Goal: Transaction & Acquisition: Purchase product/service

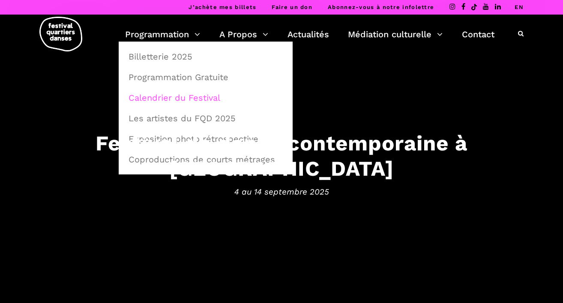
click at [175, 98] on link "Calendrier du Festival" at bounding box center [205, 98] width 165 height 20
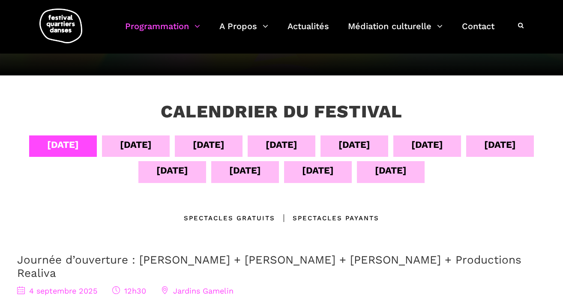
scroll to position [117, 0]
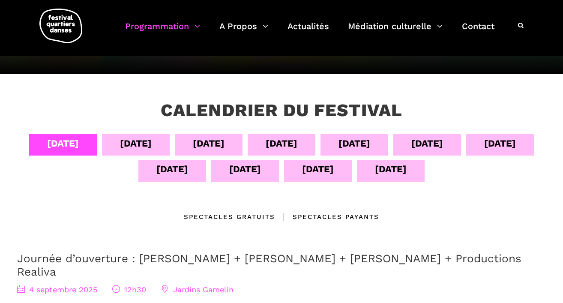
click at [370, 139] on div "08 sept" at bounding box center [355, 143] width 32 height 15
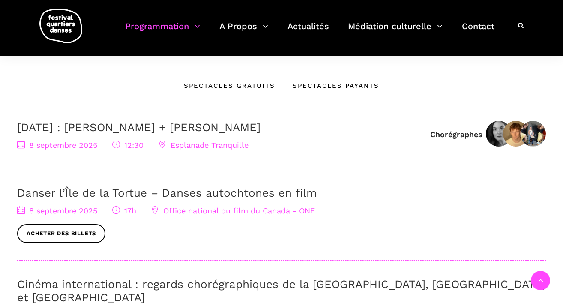
scroll to position [166, 0]
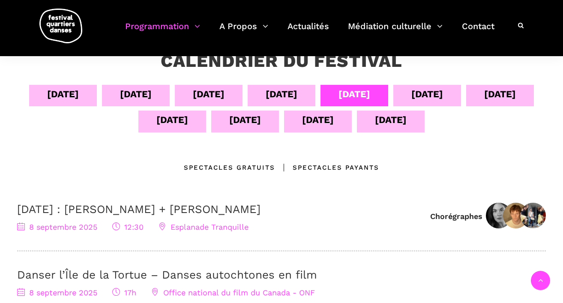
click at [443, 93] on div "09 sept" at bounding box center [428, 94] width 32 height 15
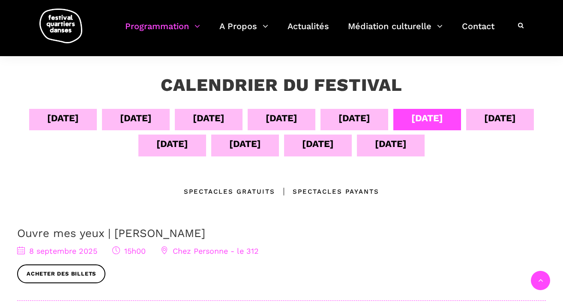
scroll to position [141, 0]
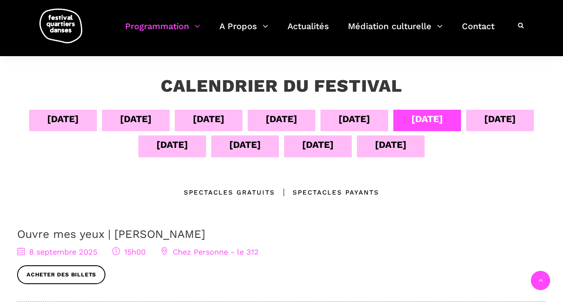
click at [485, 127] on div "10 sept" at bounding box center [501, 118] width 32 height 15
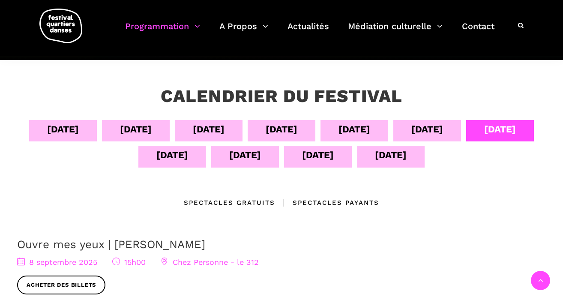
scroll to position [79, 0]
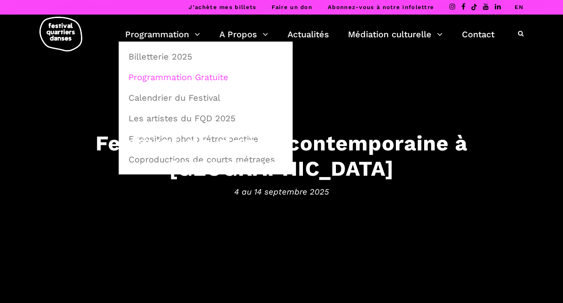
click at [182, 74] on link "Programmation Gratuite" at bounding box center [205, 77] width 165 height 20
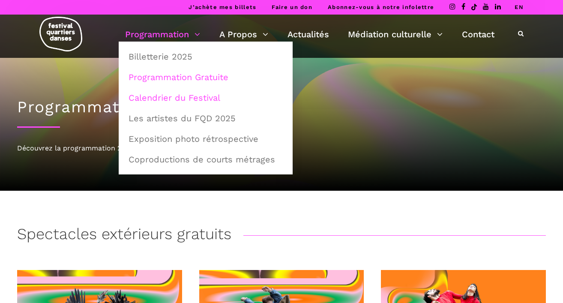
click at [172, 98] on link "Calendrier du Festival" at bounding box center [205, 98] width 165 height 20
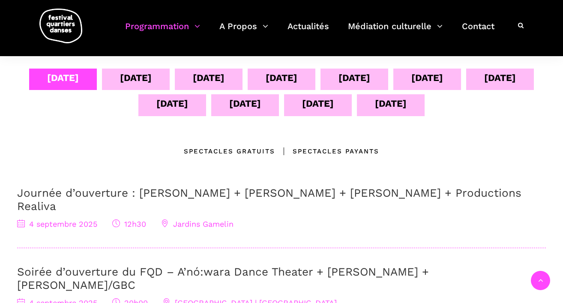
scroll to position [181, 0]
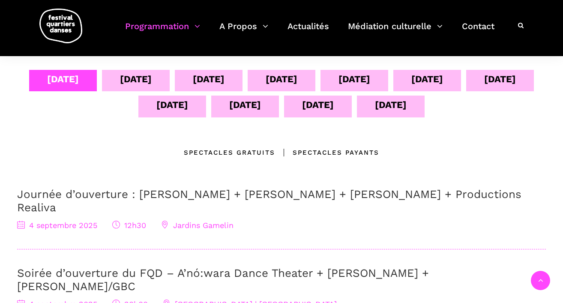
click at [443, 81] on div "09 sept" at bounding box center [428, 79] width 32 height 15
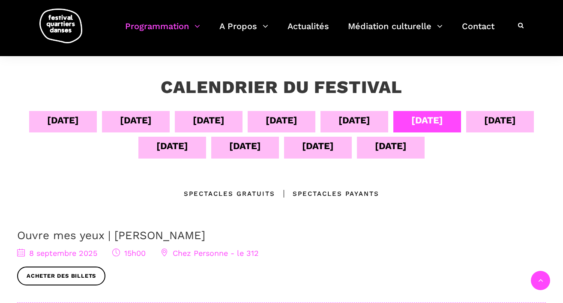
scroll to position [141, 0]
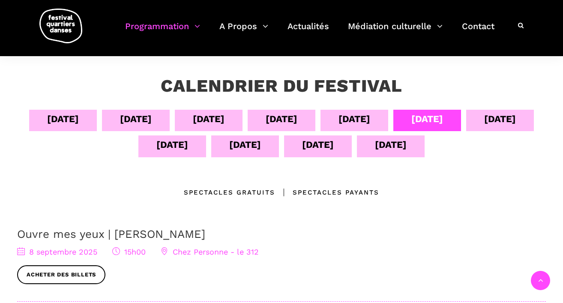
click at [485, 127] on div "10 sept" at bounding box center [501, 118] width 32 height 15
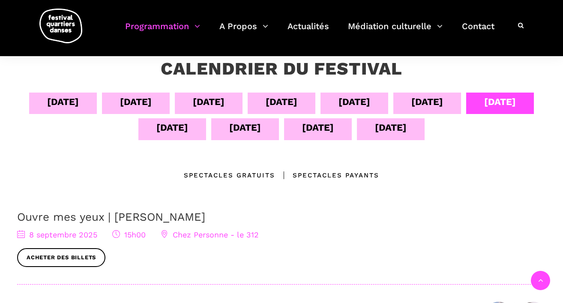
scroll to position [148, 0]
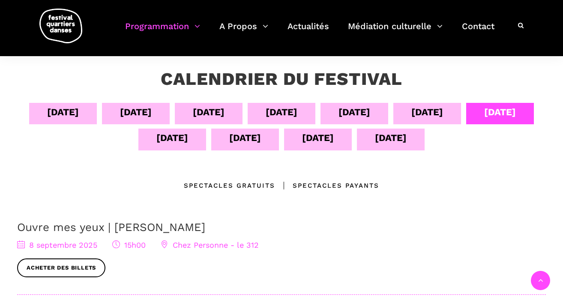
click at [188, 140] on div "11 sept" at bounding box center [173, 137] width 32 height 15
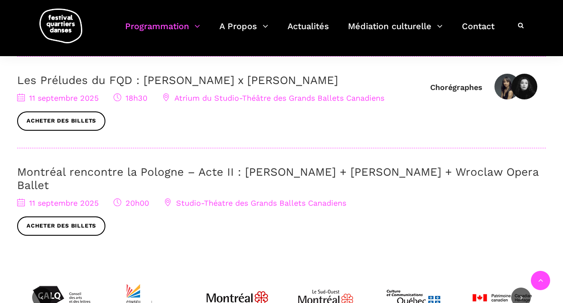
scroll to position [483, 0]
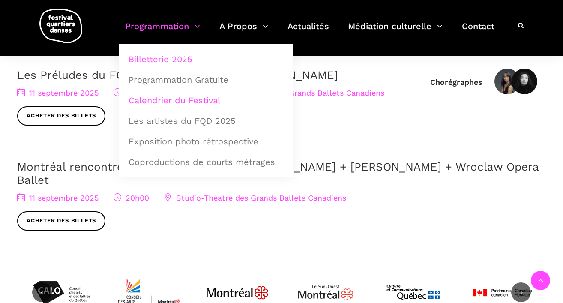
click at [165, 60] on link "Billetterie 2025" at bounding box center [205, 59] width 165 height 20
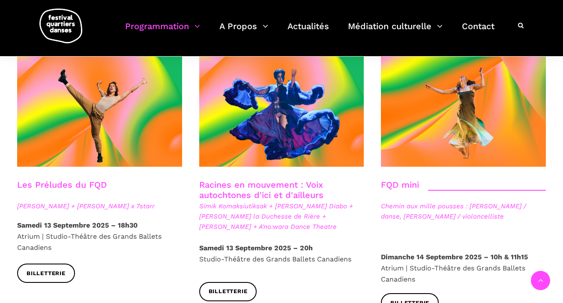
scroll to position [1227, 0]
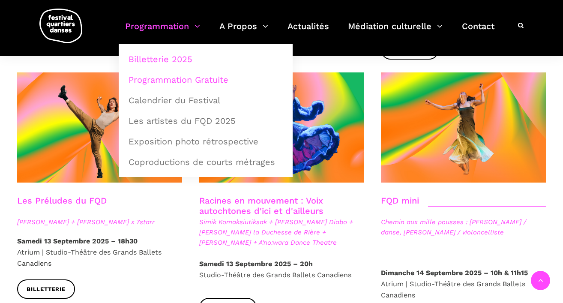
click at [155, 79] on link "Programmation Gratuite" at bounding box center [205, 80] width 165 height 20
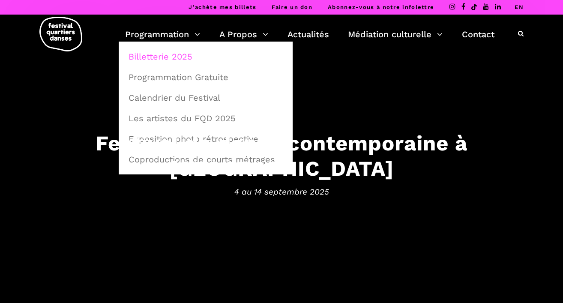
click at [166, 56] on link "Billetterie 2025" at bounding box center [205, 57] width 165 height 20
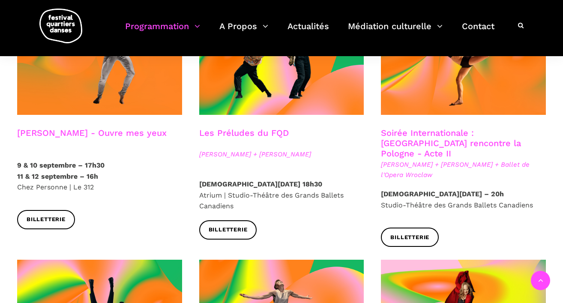
scroll to position [777, 0]
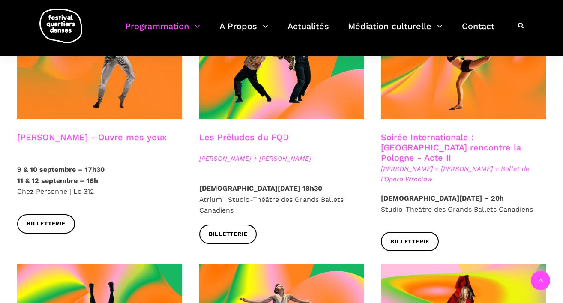
click at [410, 132] on link "Soirée Internationale : [GEOGRAPHIC_DATA] rencontre la Pologne - Acte II" at bounding box center [451, 147] width 140 height 31
